Goal: Task Accomplishment & Management: Use online tool/utility

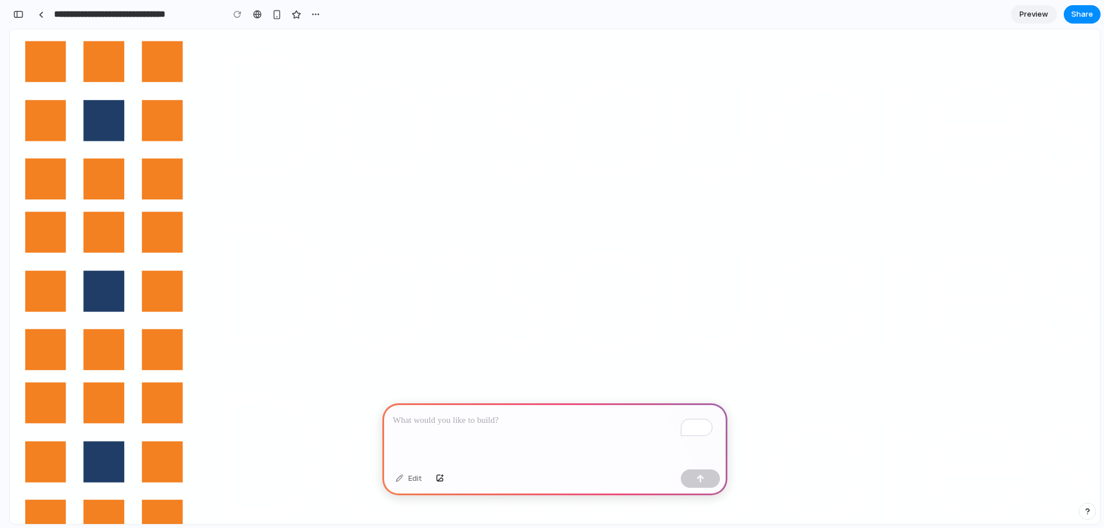
click at [442, 416] on p "To enrich screen reader interactions, please activate Accessibility in Grammarl…" at bounding box center [555, 421] width 324 height 14
click at [503, 414] on p "**********" at bounding box center [553, 421] width 320 height 14
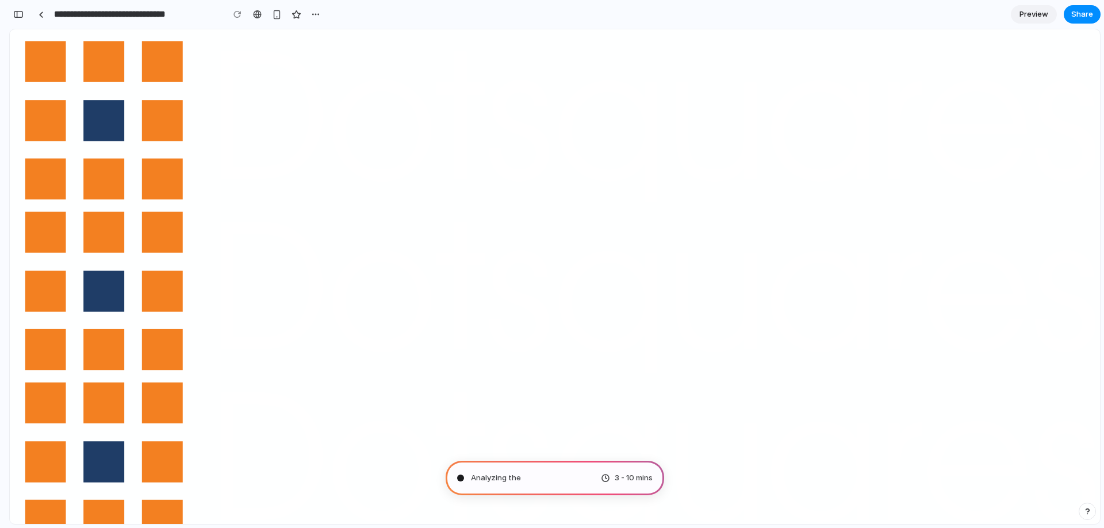
click at [315, 16] on div "button" at bounding box center [315, 14] width 9 height 9
click at [315, 16] on div "Duplicate Delete" at bounding box center [552, 264] width 1104 height 528
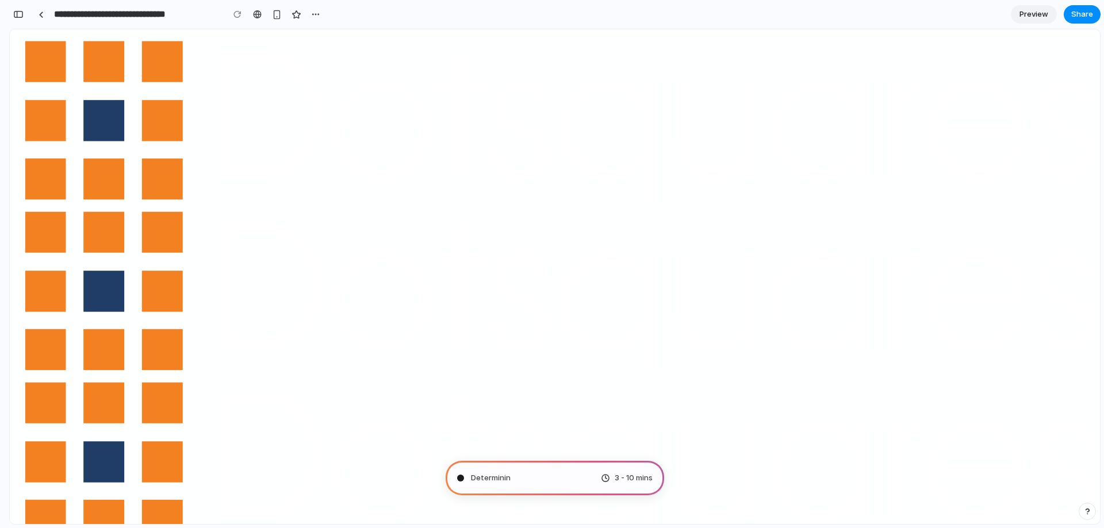
drag, startPoint x: 940, startPoint y: 135, endPoint x: 961, endPoint y: 137, distance: 22.0
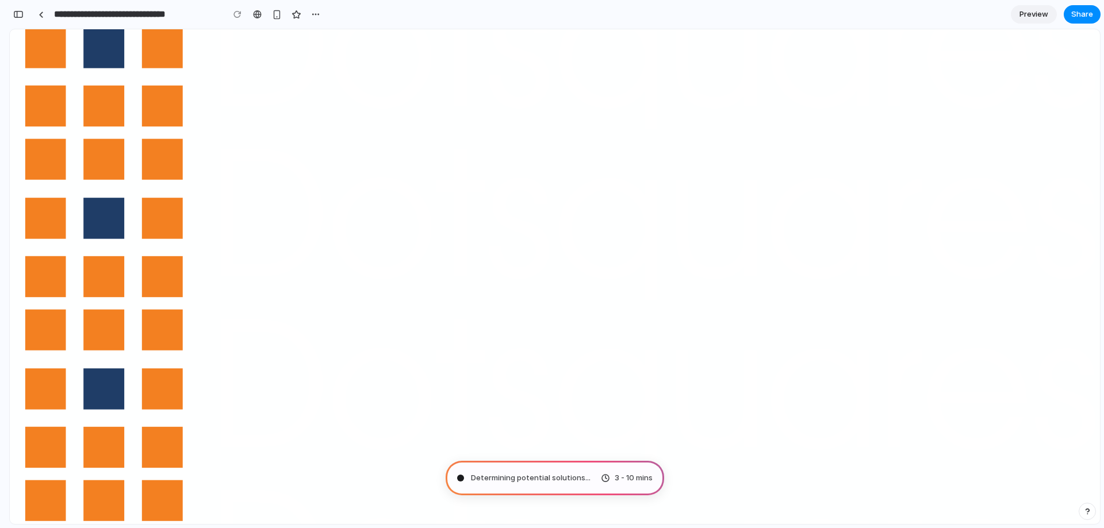
scroll to position [74, 0]
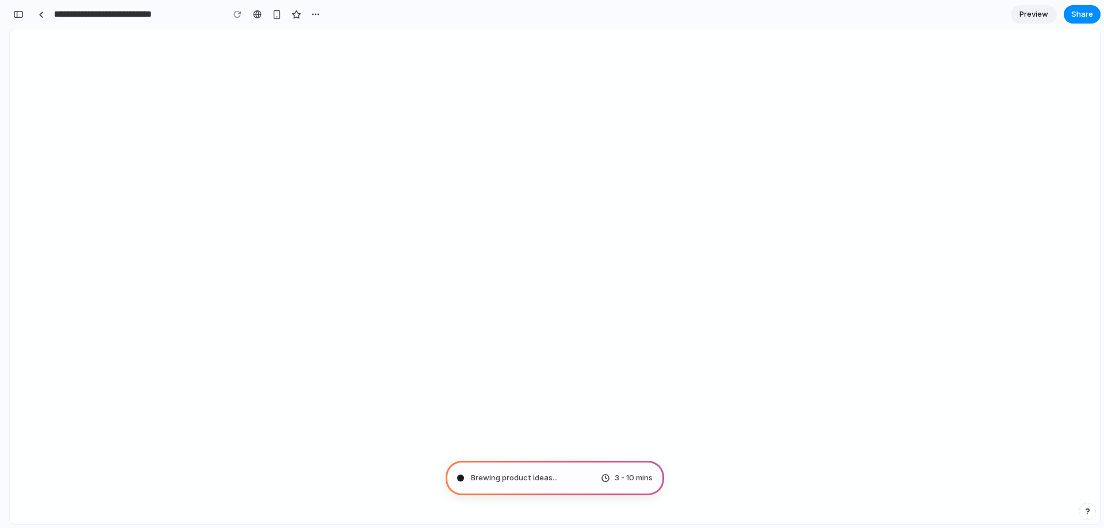
type input "**********"
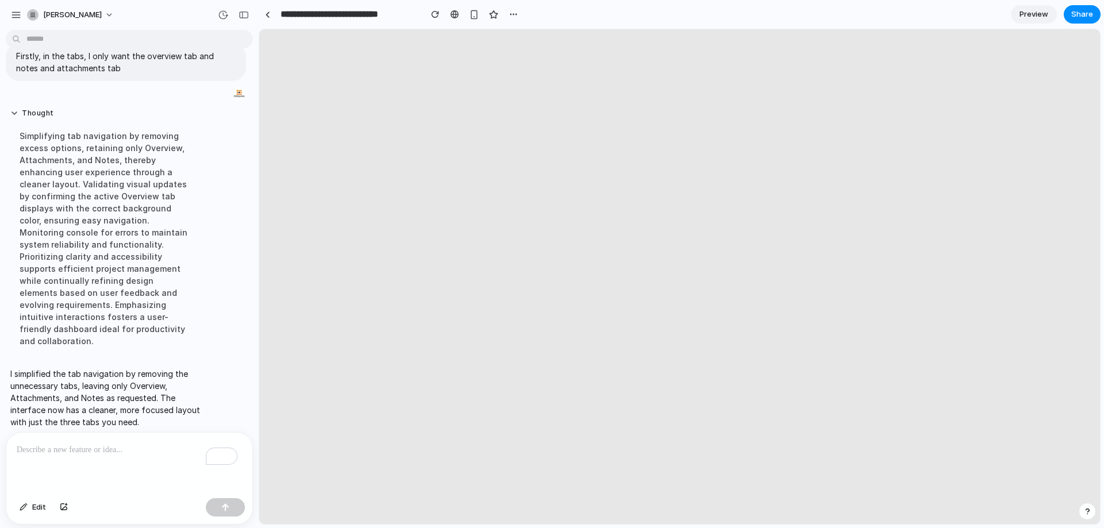
scroll to position [0, 0]
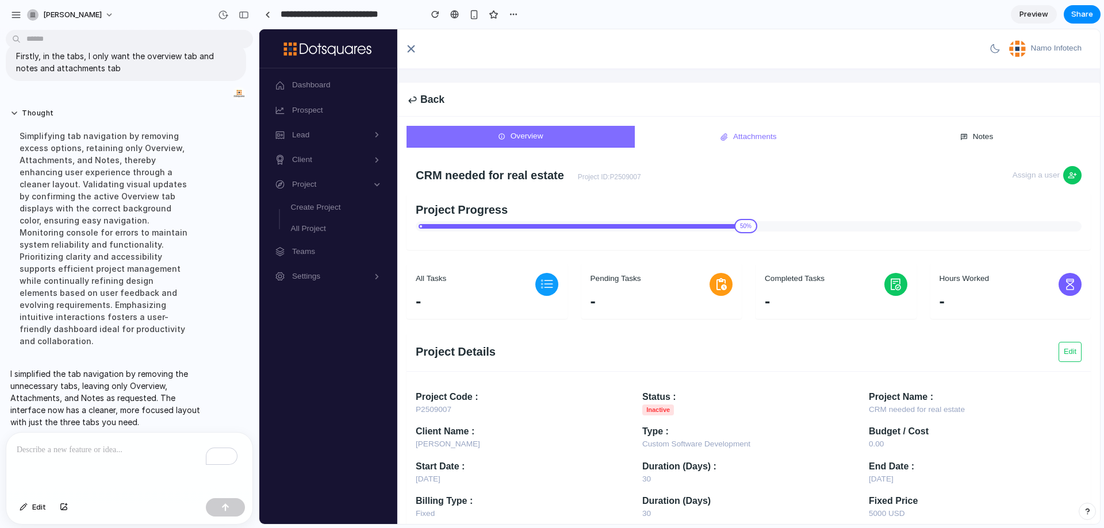
click at [754, 143] on li "Attachments" at bounding box center [749, 137] width 228 height 22
click at [756, 145] on li "Attachments" at bounding box center [749, 137] width 228 height 22
click at [967, 145] on div "Overview Attachments Notes CRM needed for real estate Project ID: P2509007 Assi…" at bounding box center [749, 344] width 684 height 436
click at [969, 139] on li "Notes" at bounding box center [977, 136] width 228 height 22
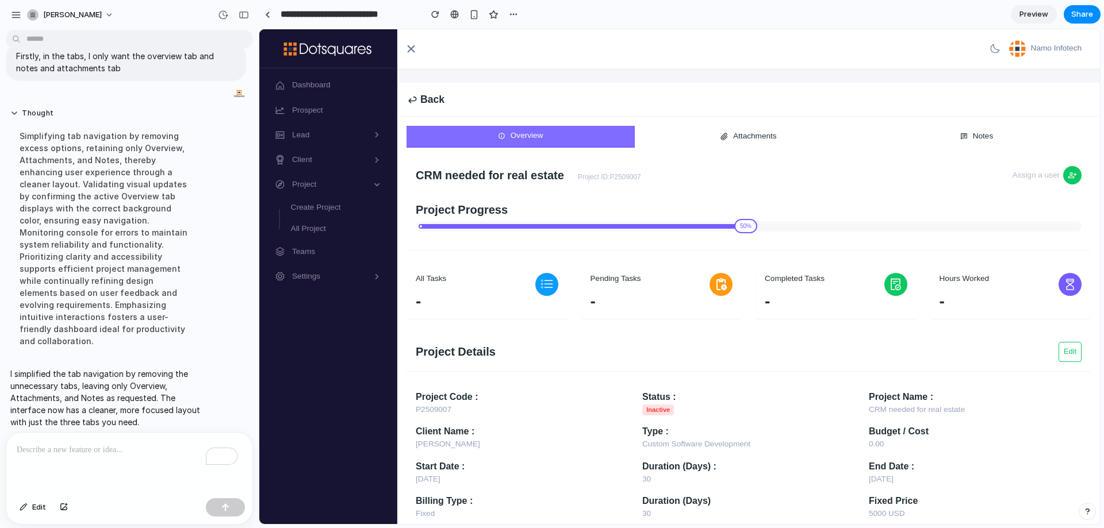
click at [762, 186] on div "CRM needed for real estate Project ID: P2509007 Assign a user" at bounding box center [749, 175] width 684 height 37
click at [45, 509] on span "Edit" at bounding box center [39, 508] width 14 height 12
click at [31, 509] on button "Edit" at bounding box center [33, 508] width 38 height 18
click at [450, 101] on div "Back" at bounding box center [748, 100] width 703 height 34
click at [434, 97] on div "Back" at bounding box center [426, 99] width 38 height 15
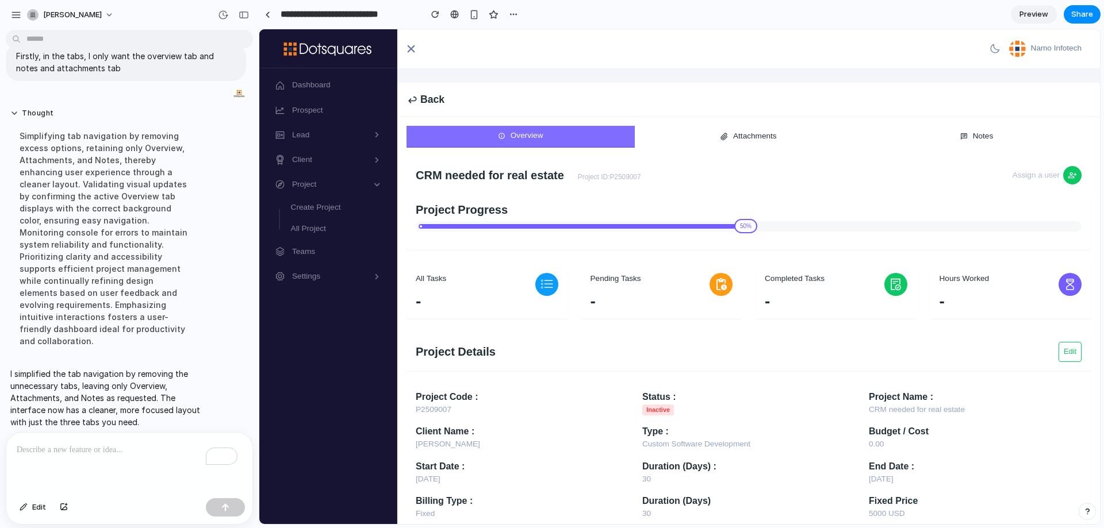
click at [434, 97] on div "Back" at bounding box center [426, 99] width 38 height 15
click at [584, 94] on div "Back" at bounding box center [748, 100] width 703 height 34
click at [76, 453] on div "To enrich screen reader interactions, please activate Accessibility in Grammarl…" at bounding box center [129, 463] width 246 height 61
click at [37, 512] on span "Edit" at bounding box center [39, 508] width 14 height 12
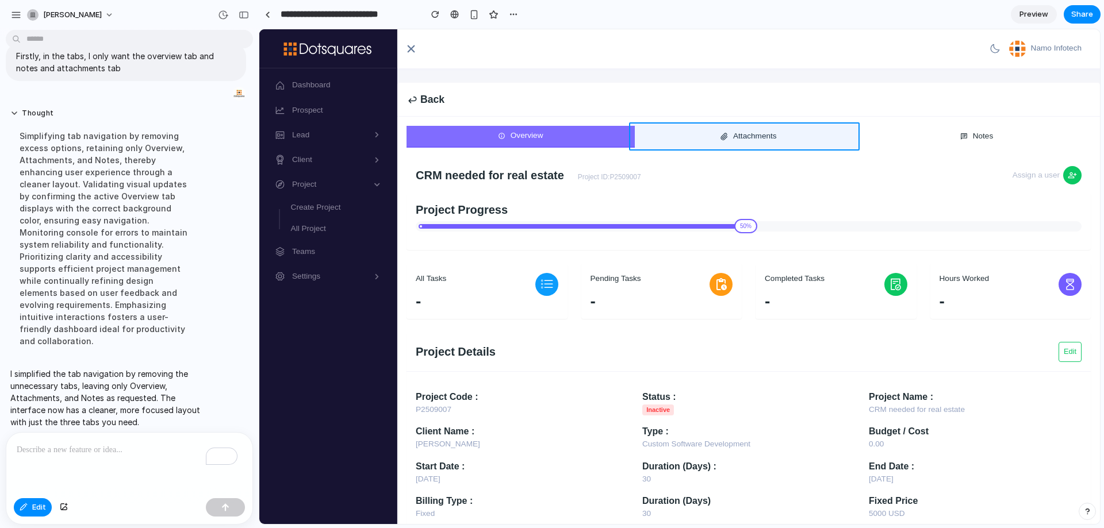
click at [762, 142] on div at bounding box center [679, 276] width 841 height 495
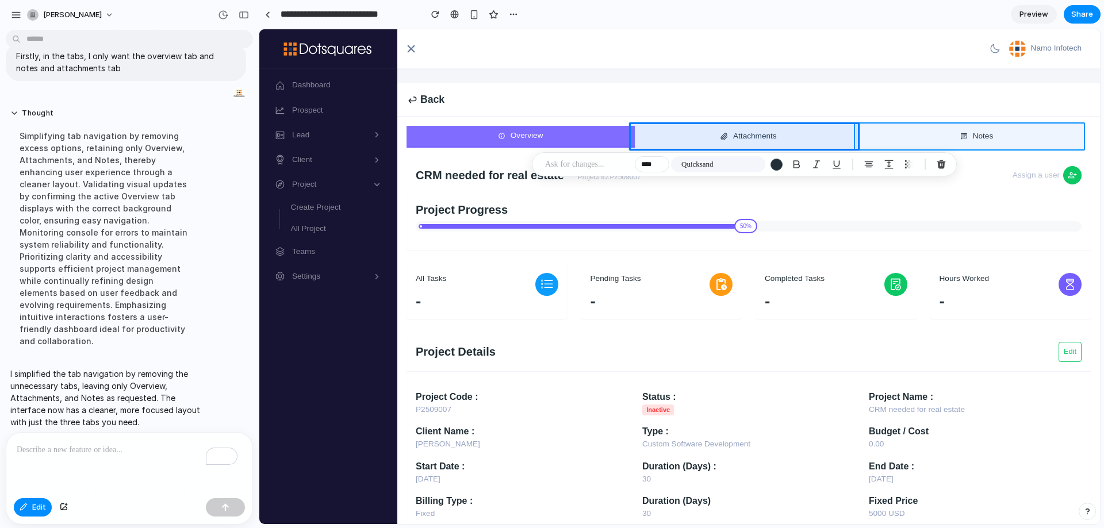
click at [966, 133] on div at bounding box center [679, 276] width 841 height 495
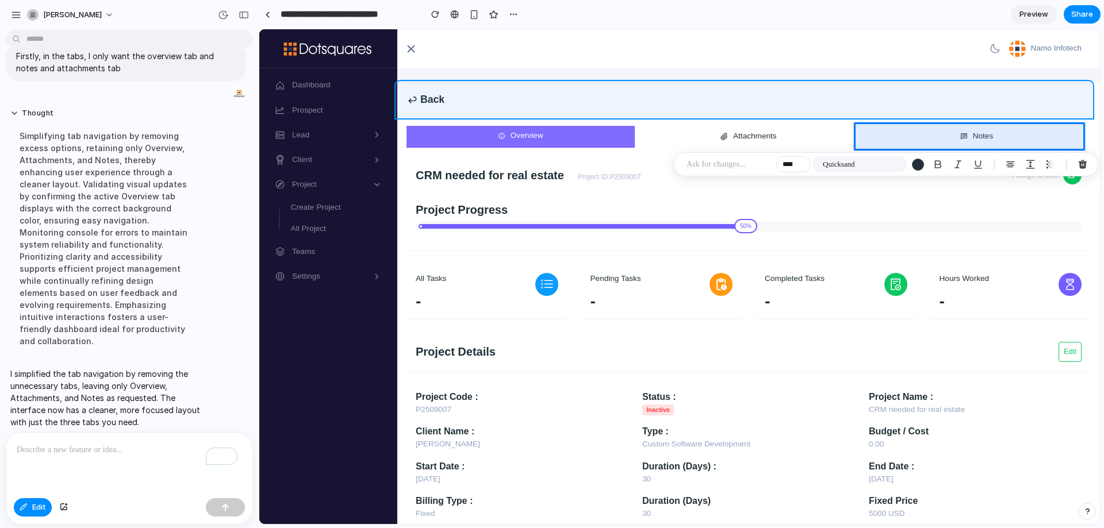
click at [849, 103] on div at bounding box center [679, 276] width 841 height 495
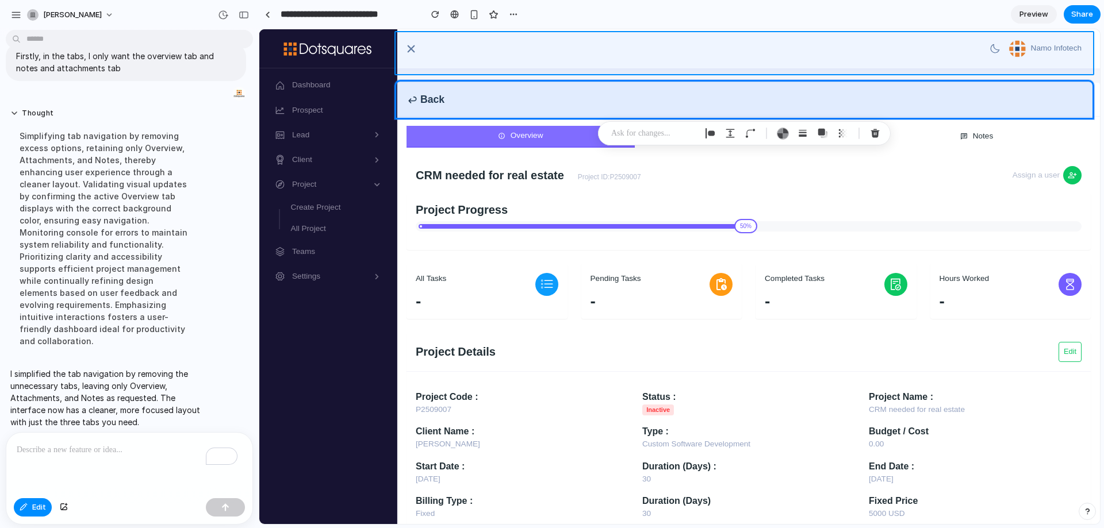
click at [729, 44] on div at bounding box center [679, 276] width 841 height 495
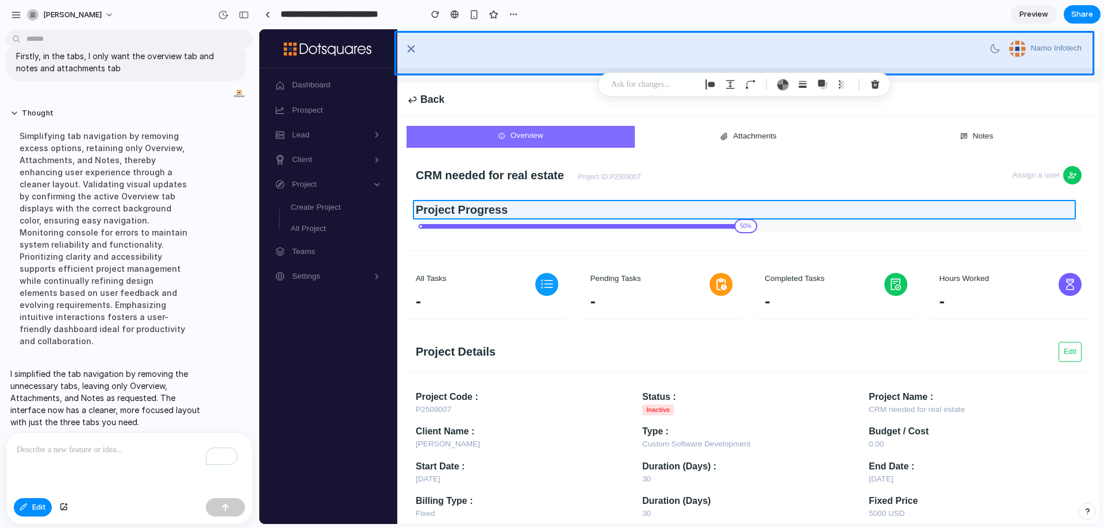
click at [476, 210] on div at bounding box center [679, 276] width 841 height 495
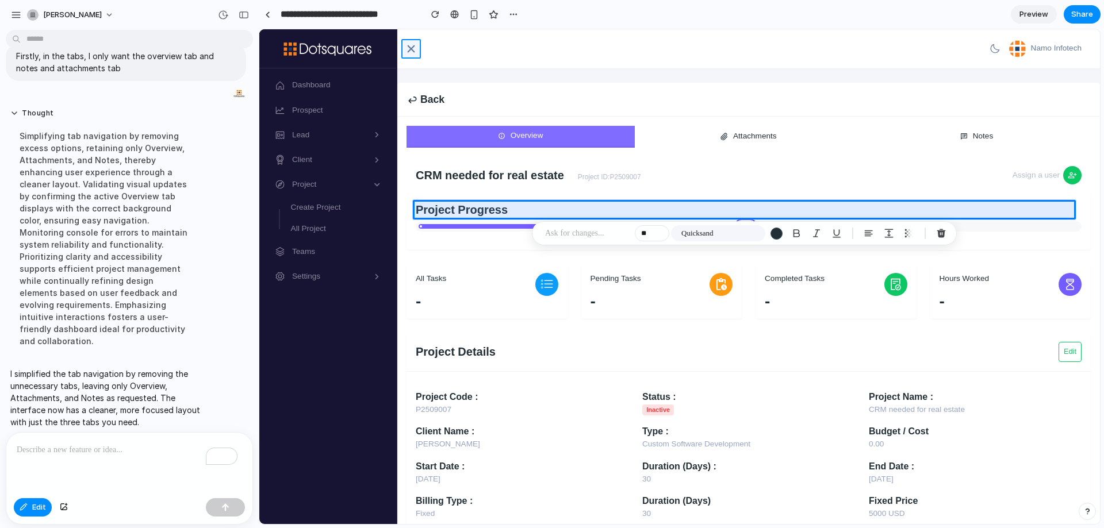
click at [409, 49] on div at bounding box center [679, 276] width 841 height 495
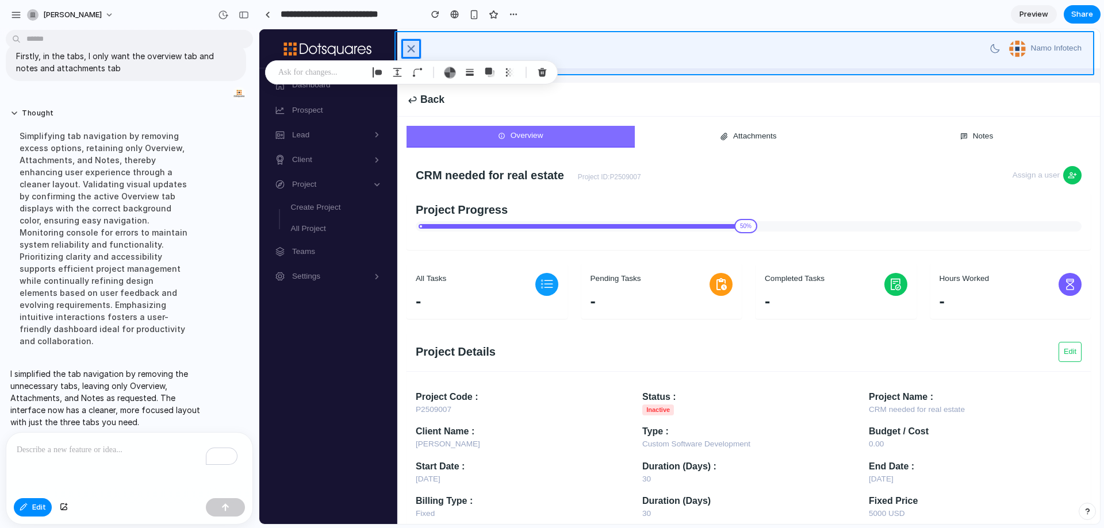
click at [523, 42] on div at bounding box center [679, 276] width 841 height 495
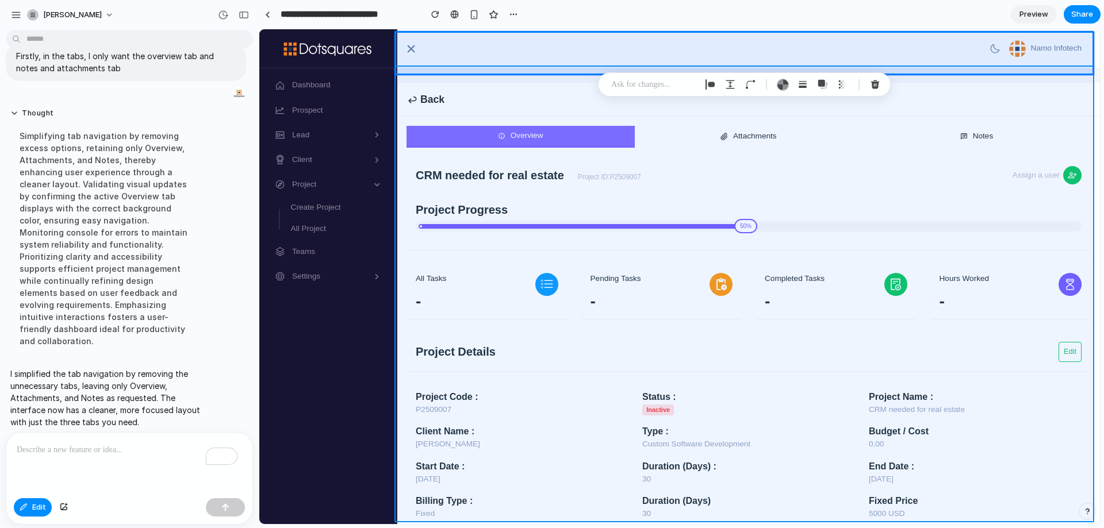
click at [1044, 84] on div at bounding box center [679, 276] width 841 height 495
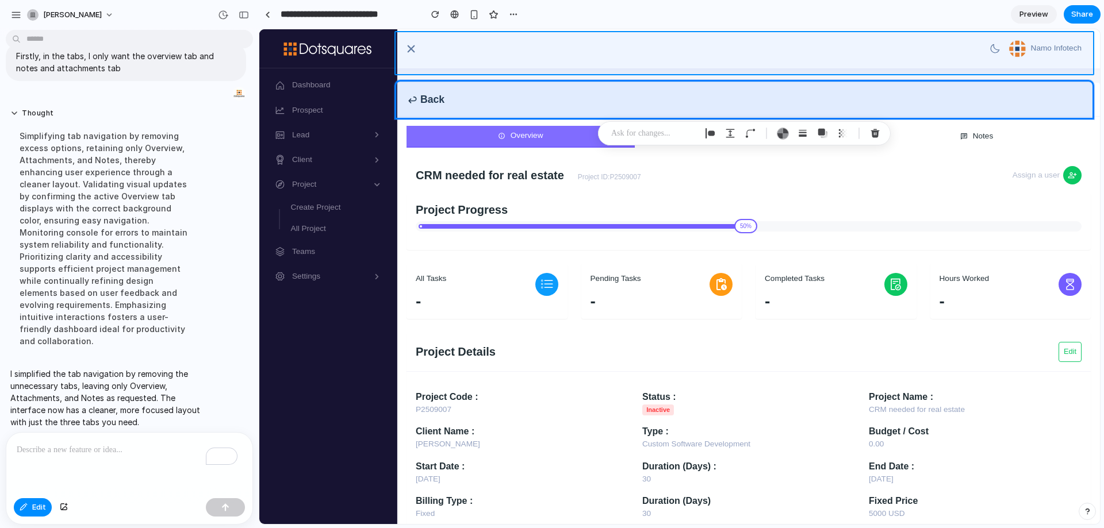
click at [950, 43] on div at bounding box center [679, 276] width 841 height 495
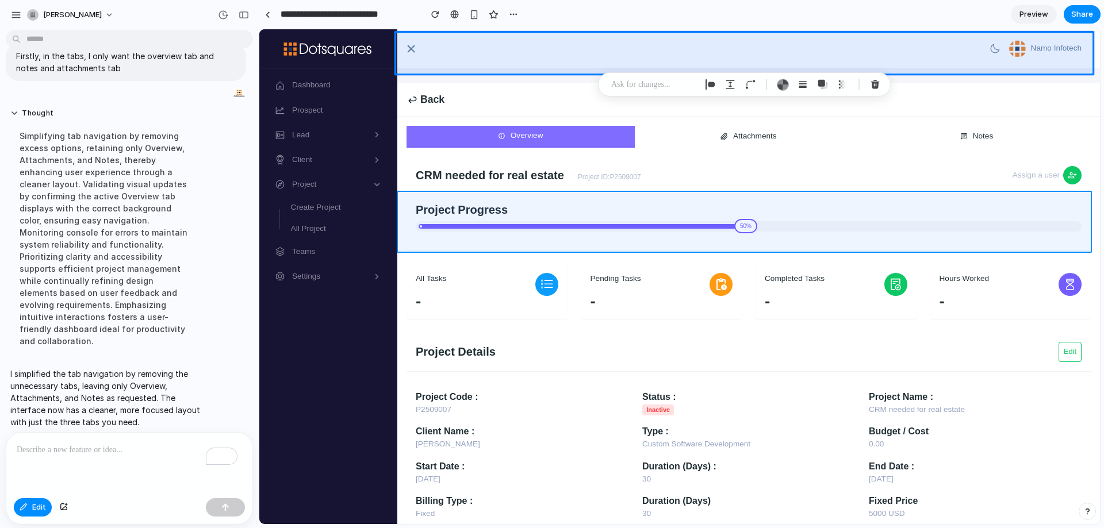
click at [448, 201] on div at bounding box center [679, 276] width 841 height 495
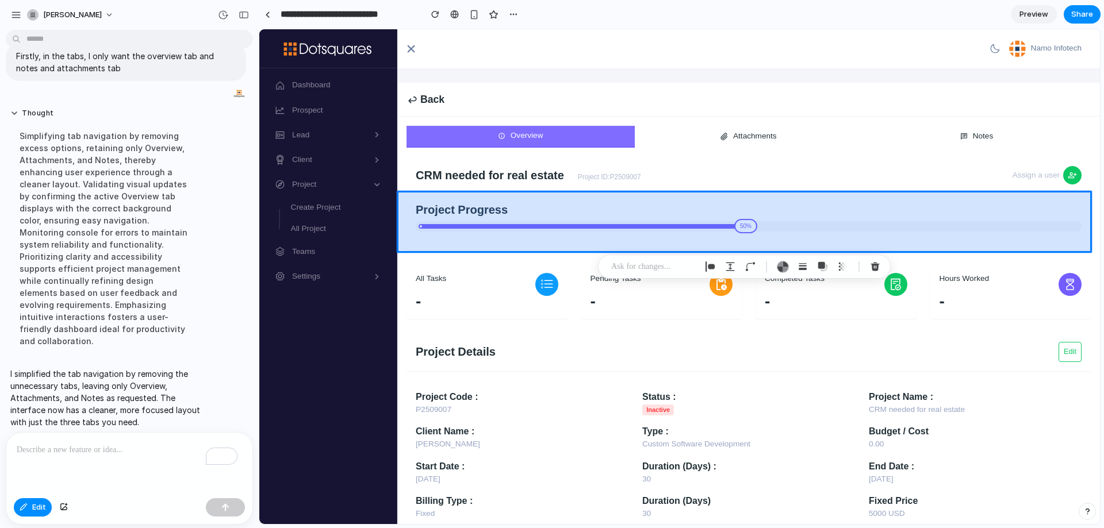
click at [448, 201] on div at bounding box center [679, 276] width 841 height 495
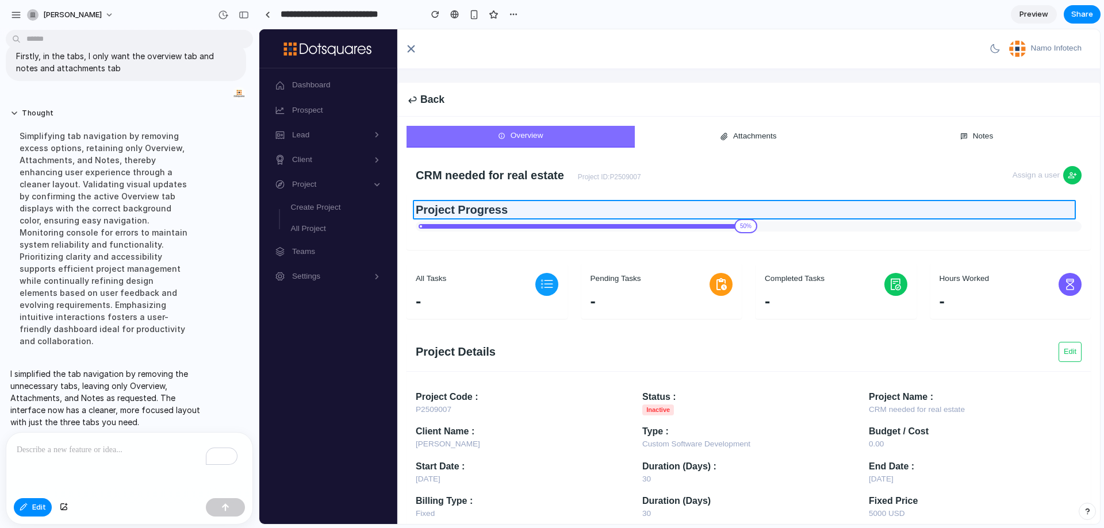
click at [453, 208] on div at bounding box center [679, 276] width 841 height 495
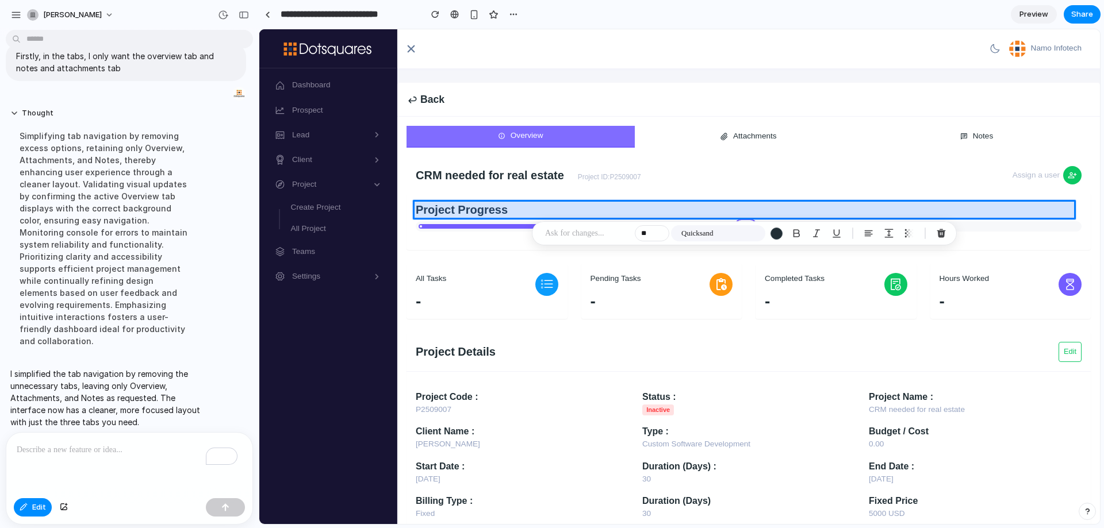
click at [453, 208] on div at bounding box center [679, 276] width 841 height 495
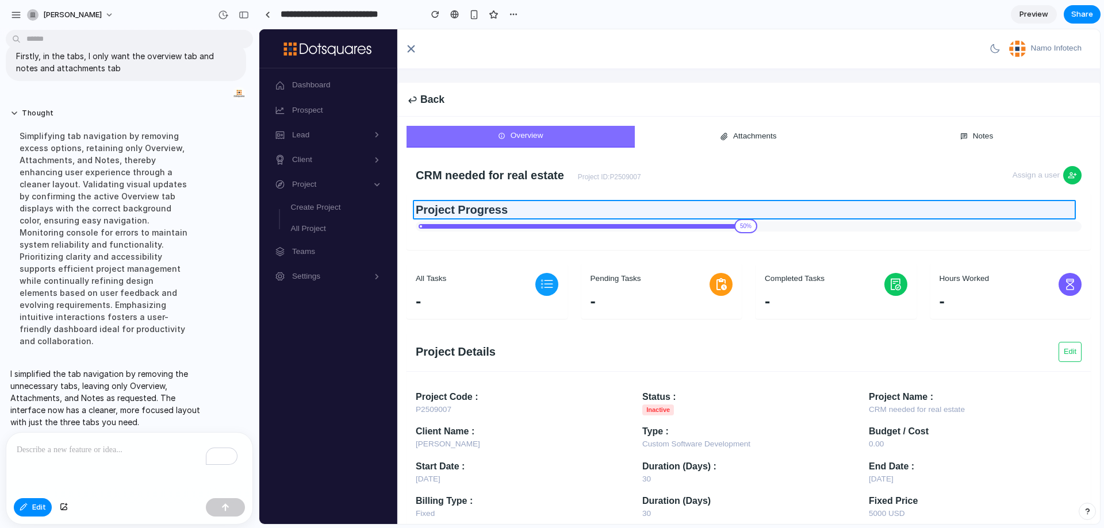
click at [453, 208] on div at bounding box center [679, 276] width 841 height 495
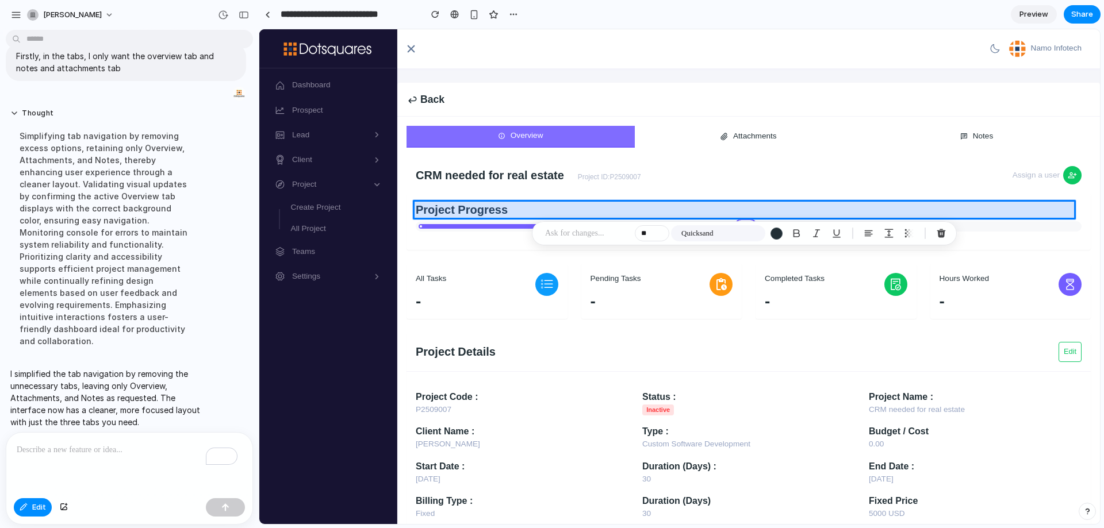
click at [453, 208] on div at bounding box center [679, 276] width 841 height 495
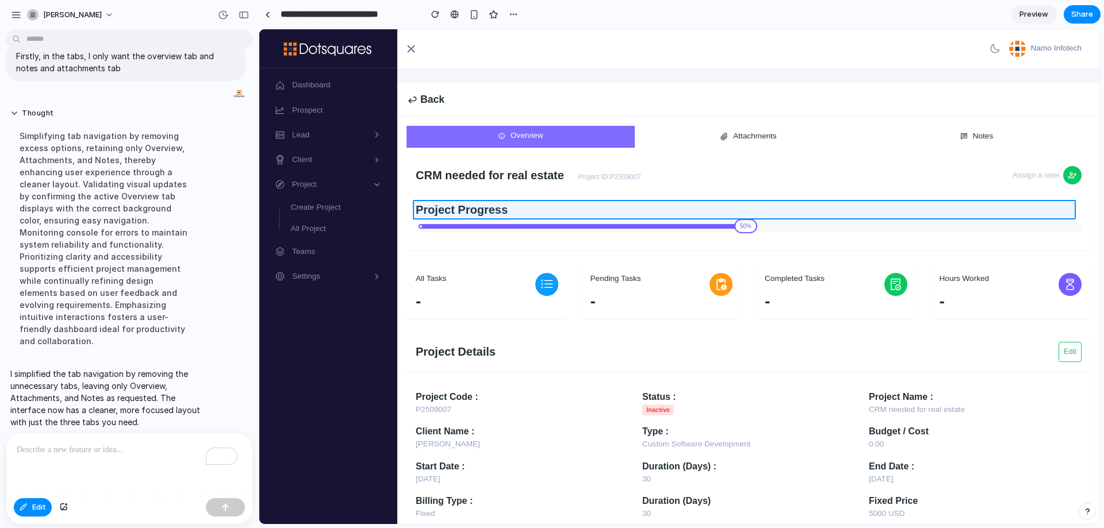
click at [453, 208] on div at bounding box center [679, 276] width 841 height 495
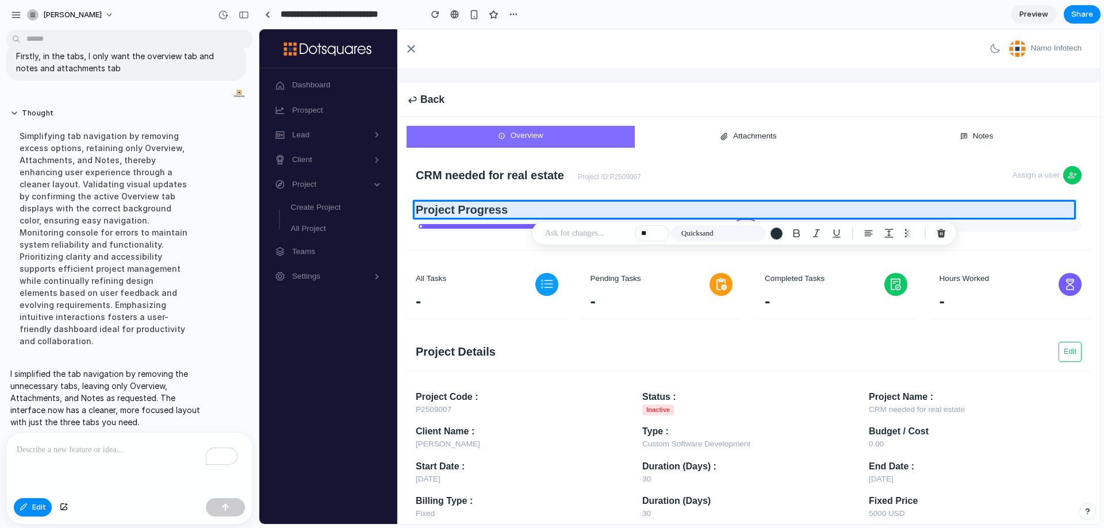
click at [586, 239] on p at bounding box center [587, 234] width 85 height 14
click at [576, 235] on p at bounding box center [587, 234] width 85 height 14
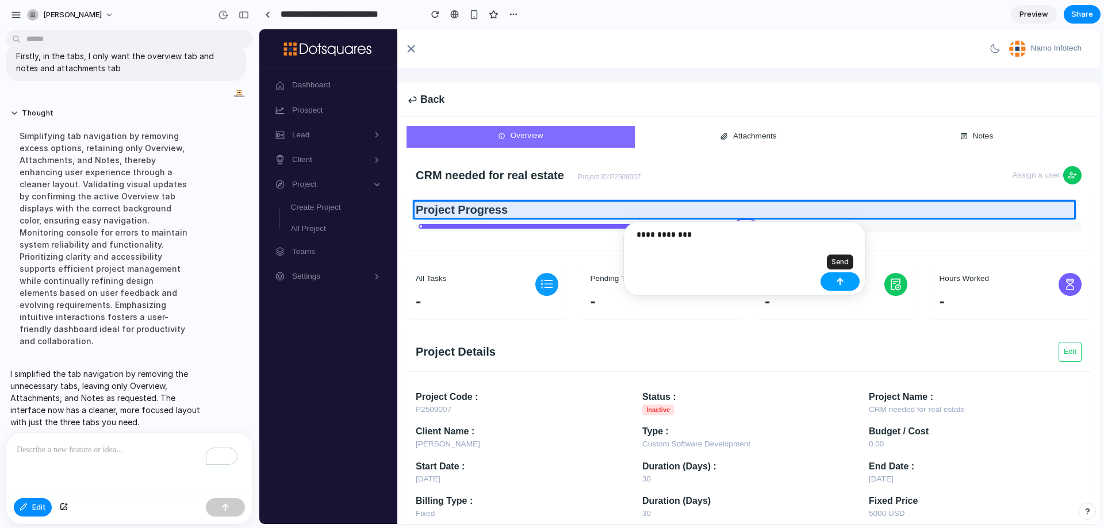
drag, startPoint x: 846, startPoint y: 281, endPoint x: 446, endPoint y: 251, distance: 401.9
click at [846, 281] on button "button" at bounding box center [840, 282] width 39 height 18
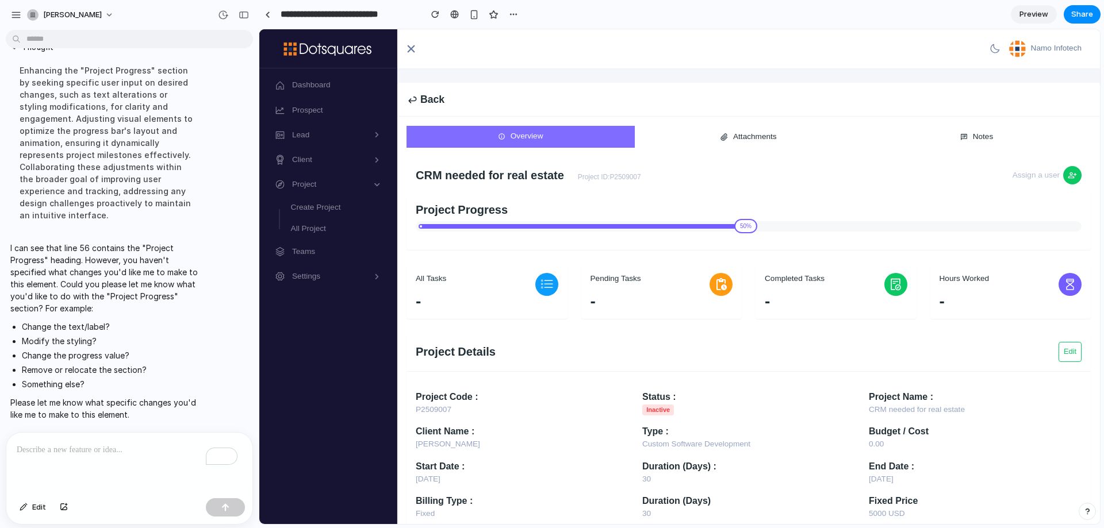
scroll to position [0, 0]
click at [93, 453] on div "To enrich screen reader interactions, please activate Accessibility in Grammarl…" at bounding box center [129, 463] width 246 height 61
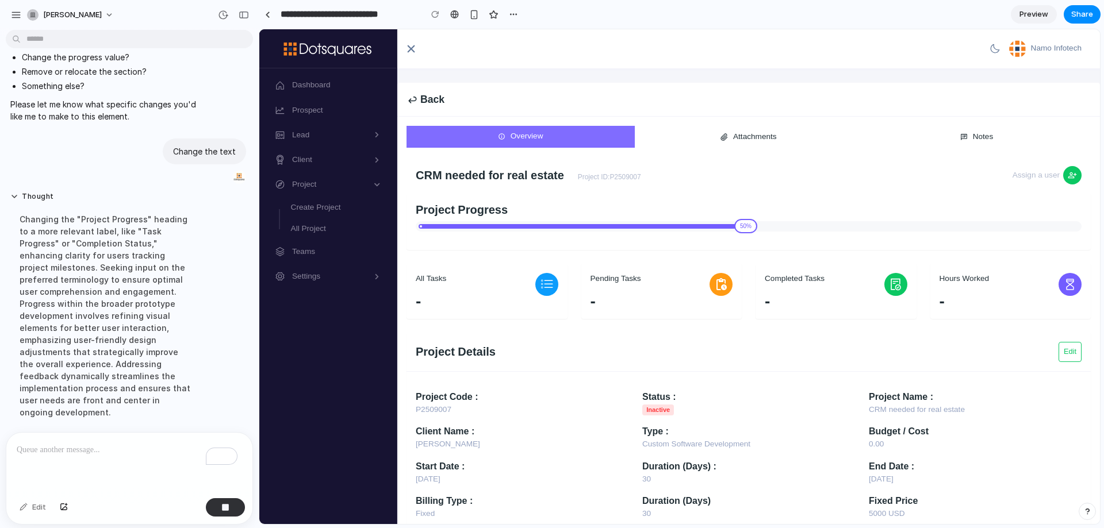
scroll to position [379, 0]
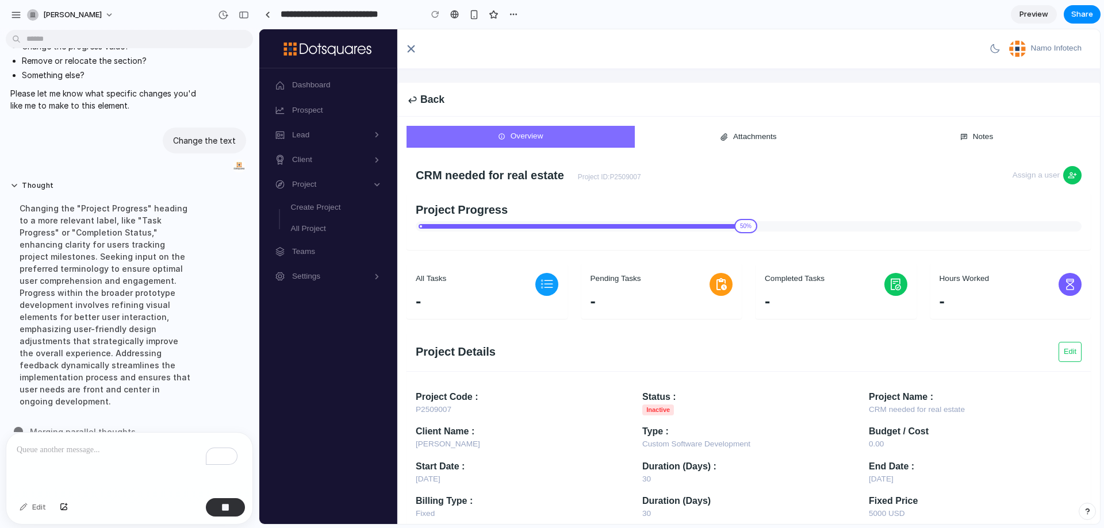
click at [513, 173] on h3 "CRM needed for real estate" at bounding box center [490, 175] width 148 height 14
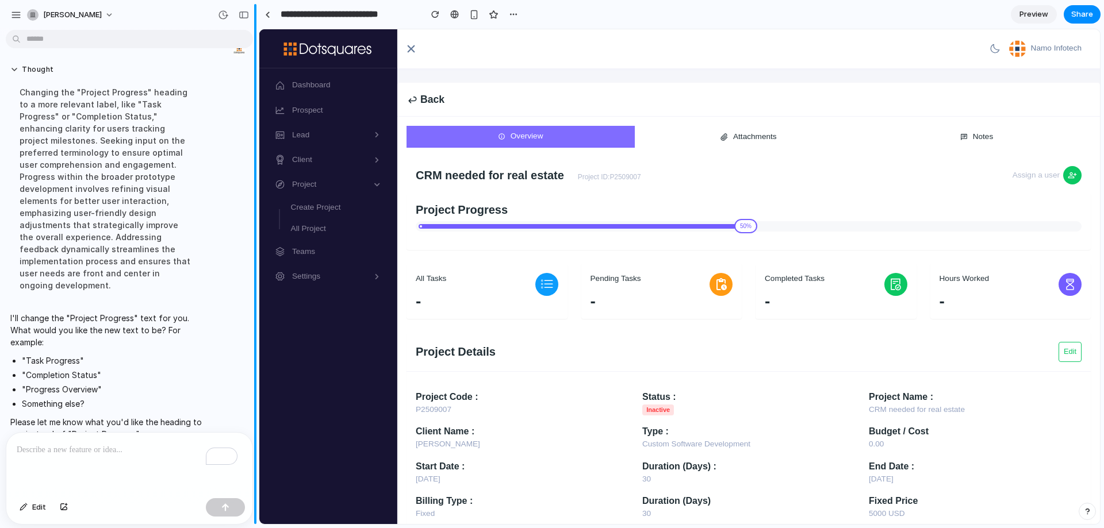
scroll to position [0, 0]
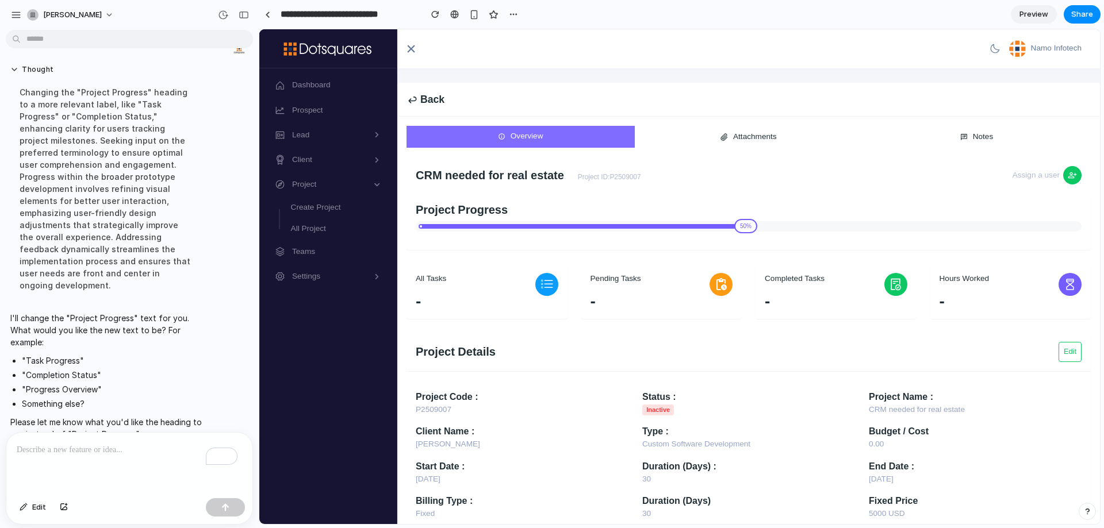
click at [83, 452] on p "To enrich screen reader interactions, please activate Accessibility in Grammarl…" at bounding box center [127, 450] width 221 height 14
click at [224, 507] on div "button" at bounding box center [225, 508] width 8 height 8
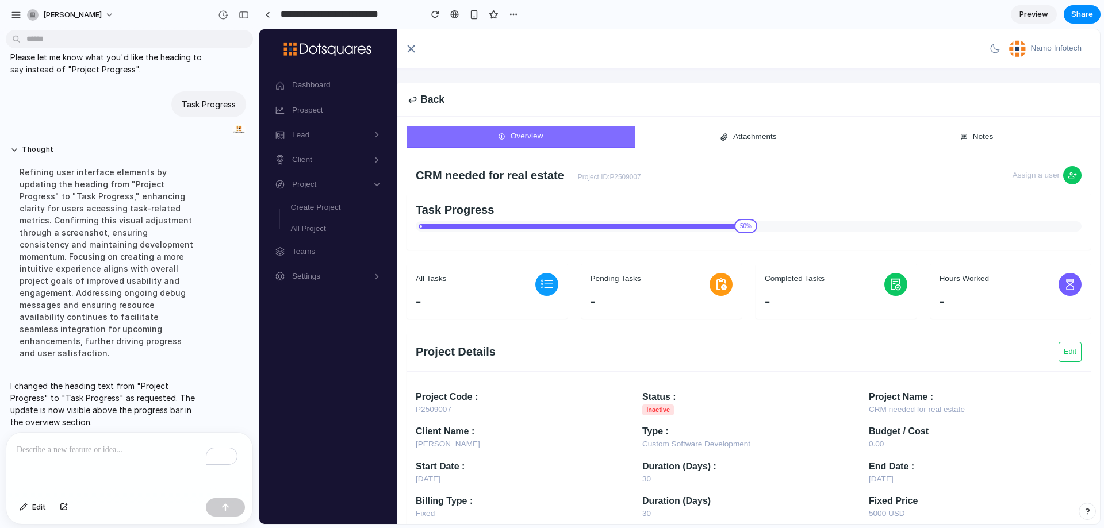
click at [504, 174] on h3 "CRM needed for real estate" at bounding box center [490, 175] width 148 height 14
click at [546, 184] on div "CRM needed for real estate Project ID: P2509007 Assign a user" at bounding box center [749, 175] width 666 height 18
click at [542, 174] on h3 "CRM needed for real estate" at bounding box center [490, 175] width 148 height 14
click at [40, 511] on span "Edit" at bounding box center [39, 508] width 14 height 12
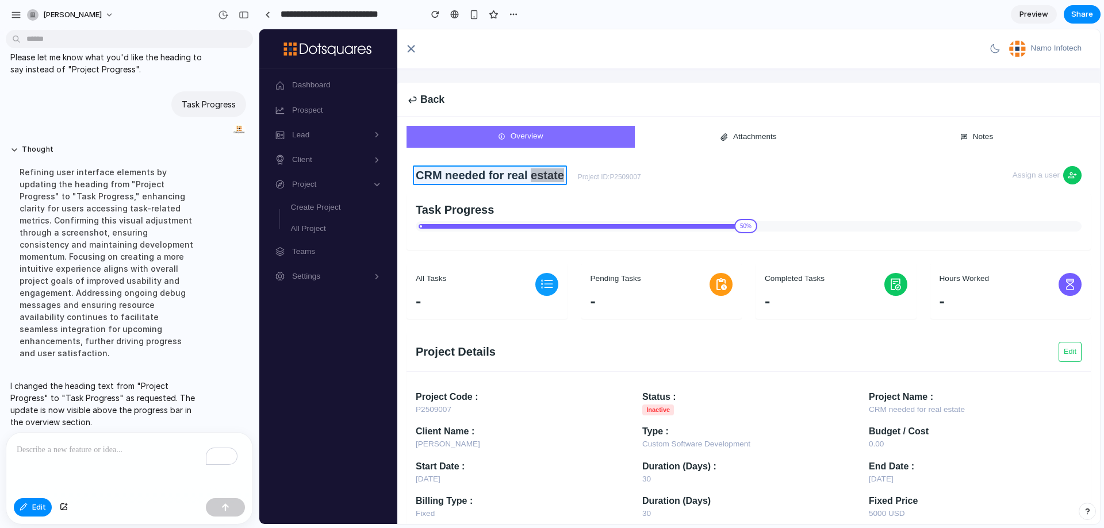
click at [505, 173] on div at bounding box center [679, 276] width 841 height 495
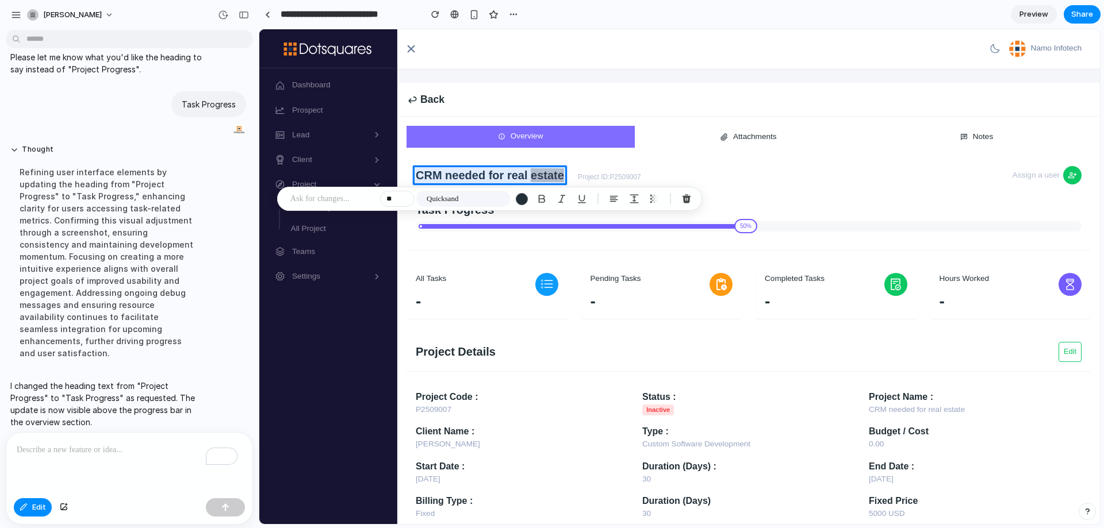
click at [324, 197] on p at bounding box center [332, 199] width 85 height 14
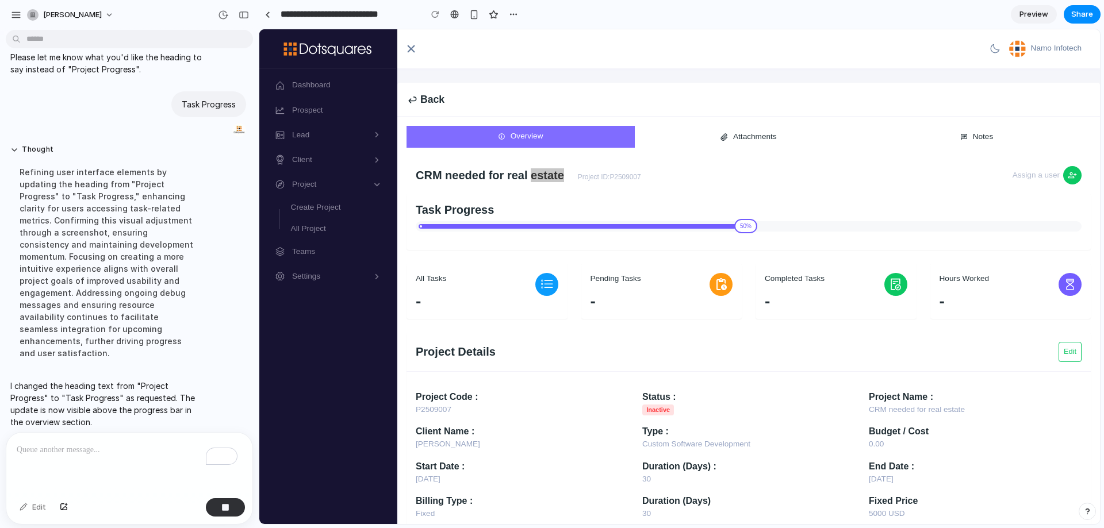
scroll to position [718, 0]
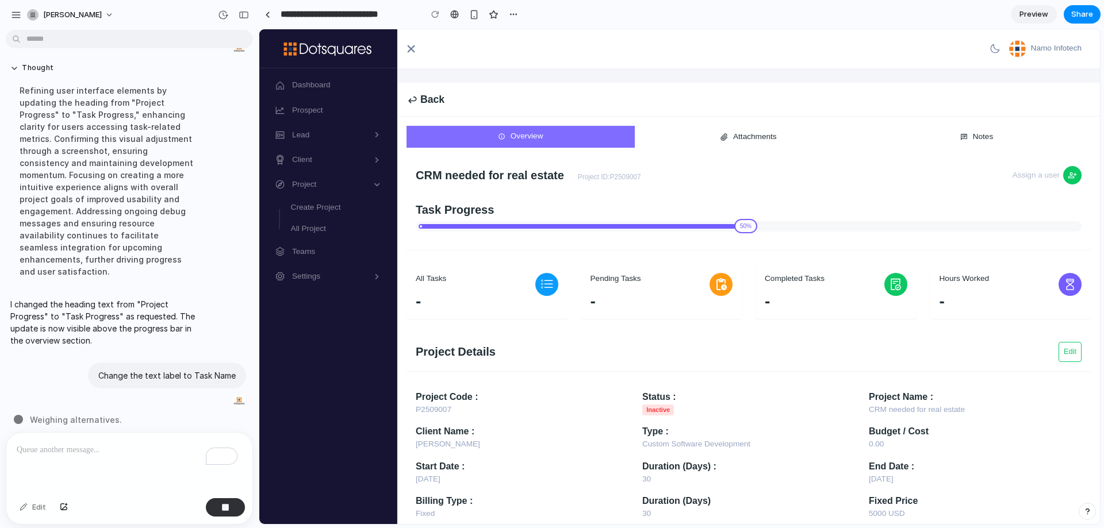
click at [601, 177] on div "Project ID: P2509007" at bounding box center [609, 178] width 63 height 10
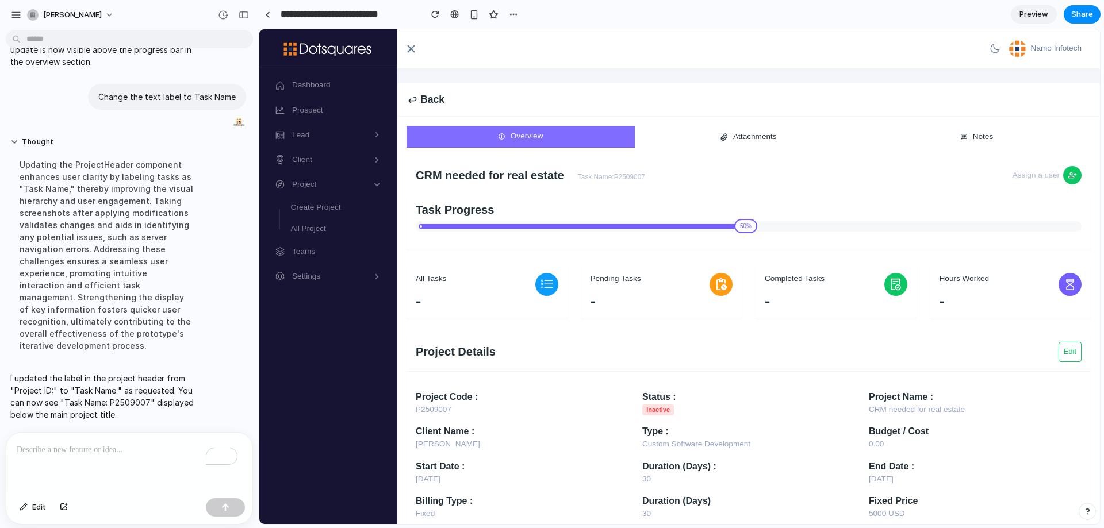
scroll to position [0, 0]
click at [495, 172] on h3 "CRM needed for real estate" at bounding box center [490, 175] width 148 height 14
click at [37, 505] on span "Edit" at bounding box center [39, 508] width 14 height 12
click at [484, 177] on div at bounding box center [679, 276] width 841 height 495
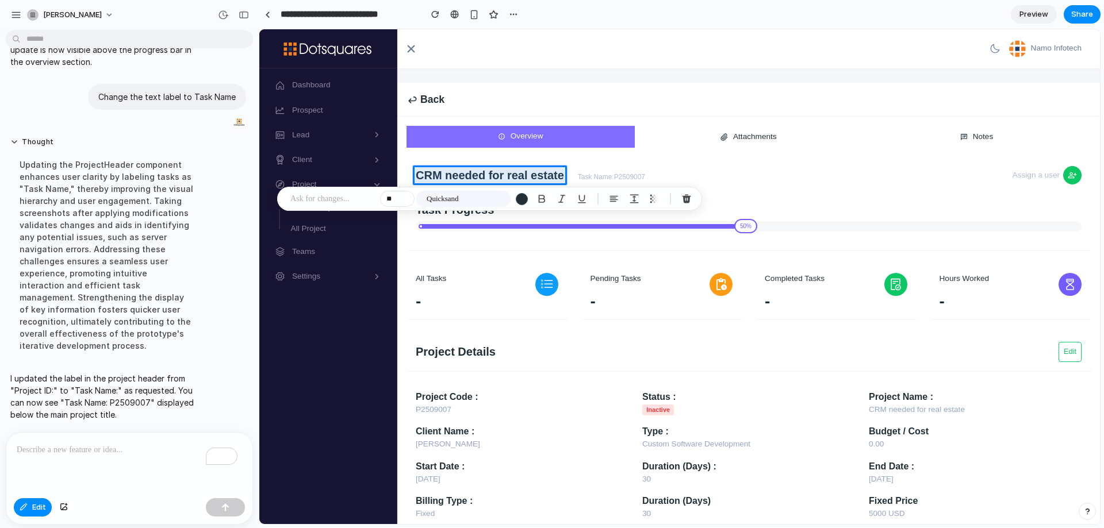
click at [311, 197] on p at bounding box center [332, 199] width 85 height 14
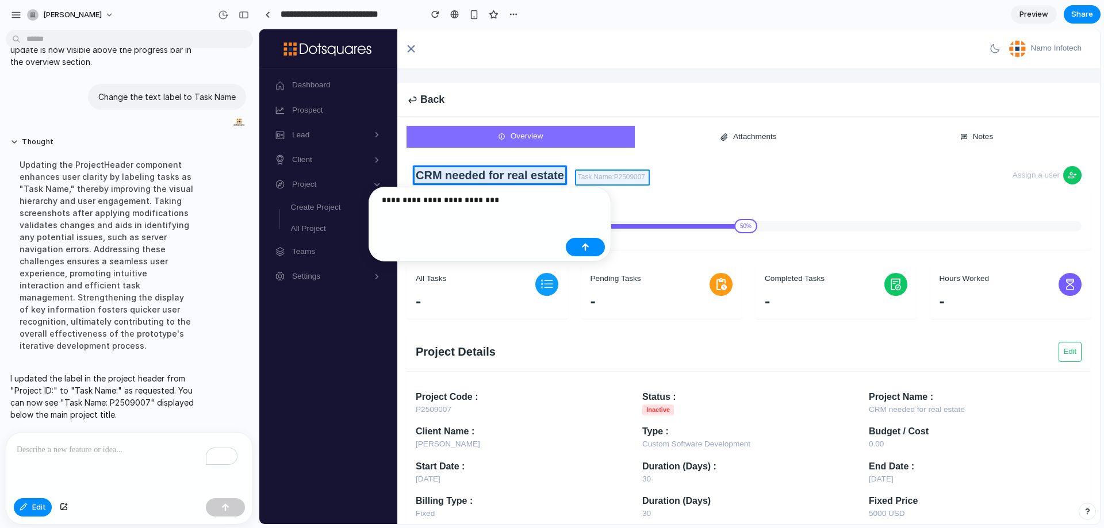
click at [608, 177] on div at bounding box center [679, 276] width 841 height 495
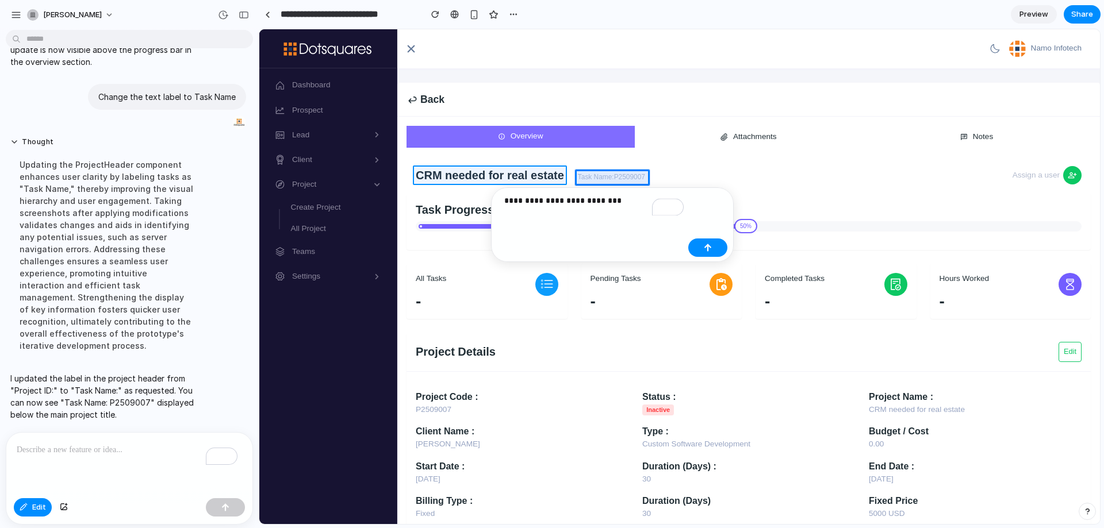
click at [499, 171] on div at bounding box center [679, 276] width 841 height 495
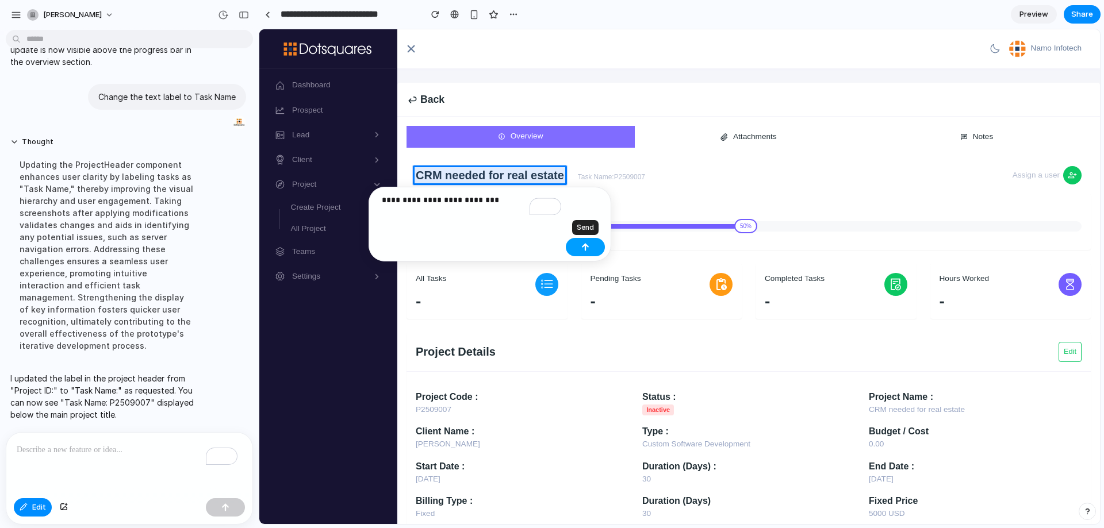
click at [587, 243] on div "button" at bounding box center [585, 247] width 8 height 8
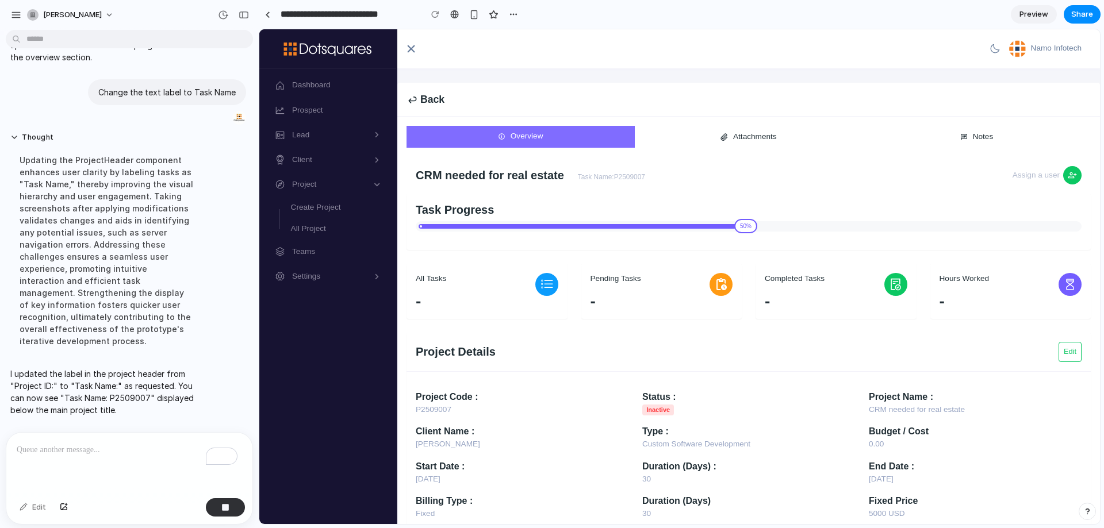
scroll to position [872, 0]
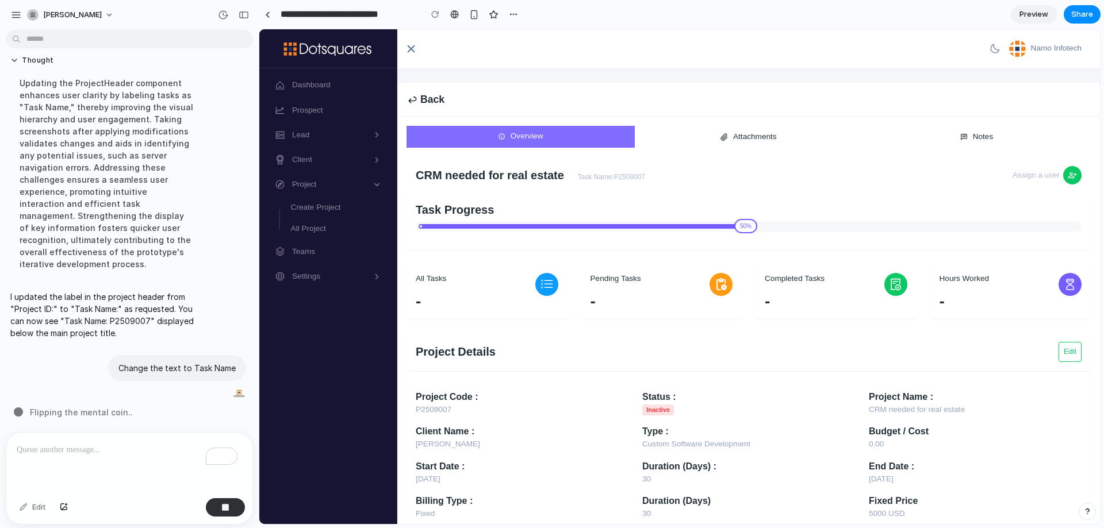
click at [613, 278] on span "Pending Tasks" at bounding box center [616, 279] width 51 height 12
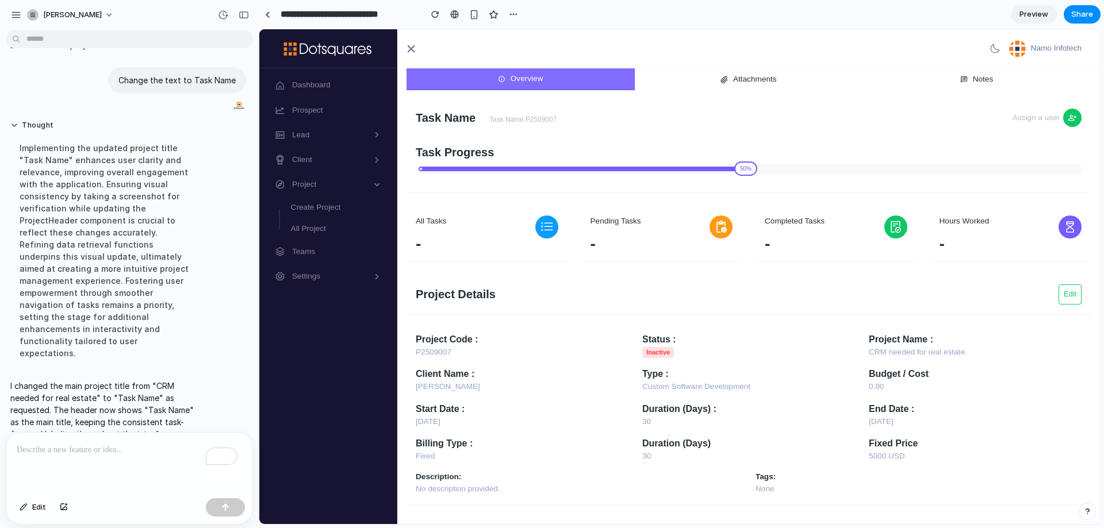
scroll to position [83, 0]
